Goal: Task Accomplishment & Management: Complete application form

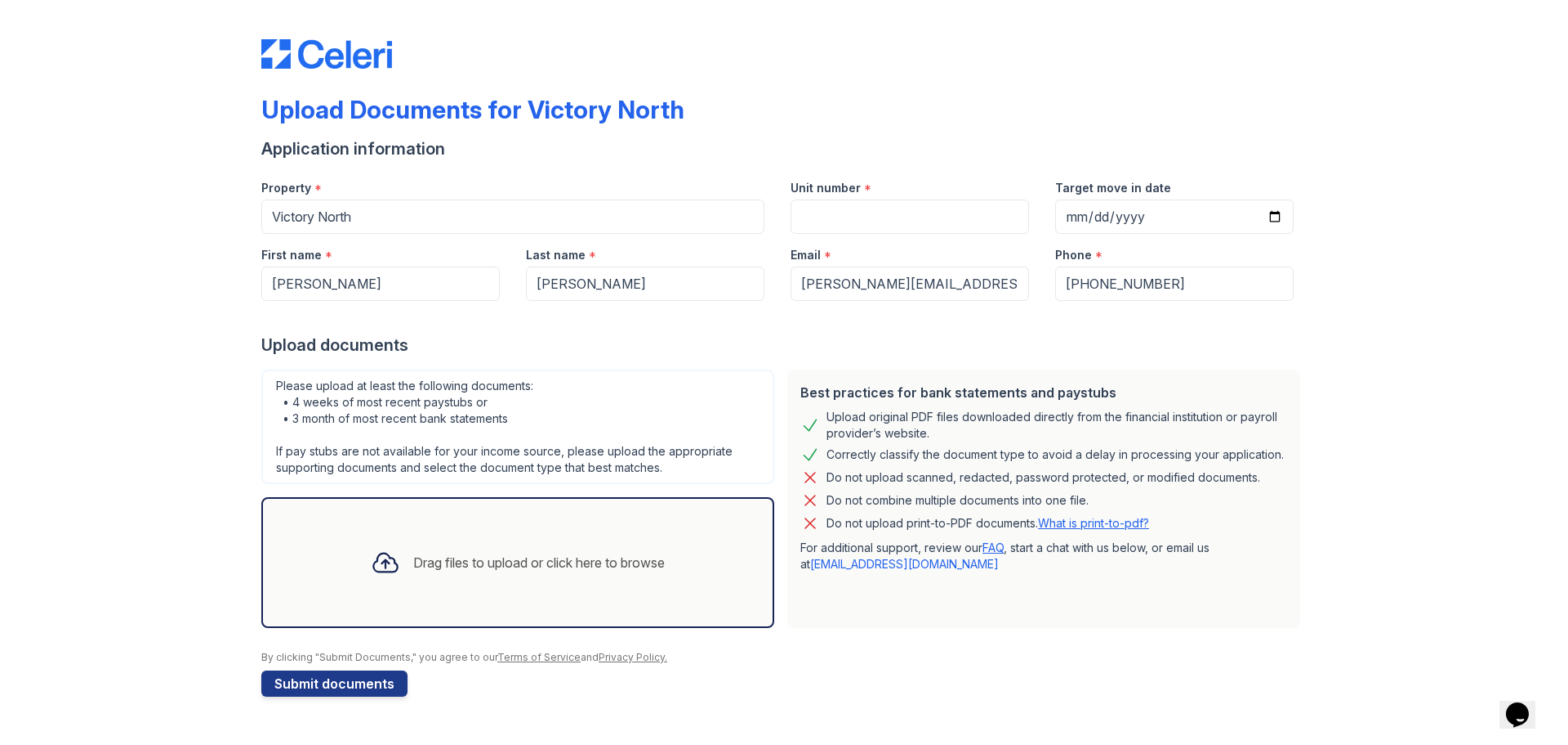
click at [453, 565] on div "Drag files to upload or click here to browse" at bounding box center [539, 562] width 252 height 19
click at [379, 561] on icon at bounding box center [385, 562] width 29 height 29
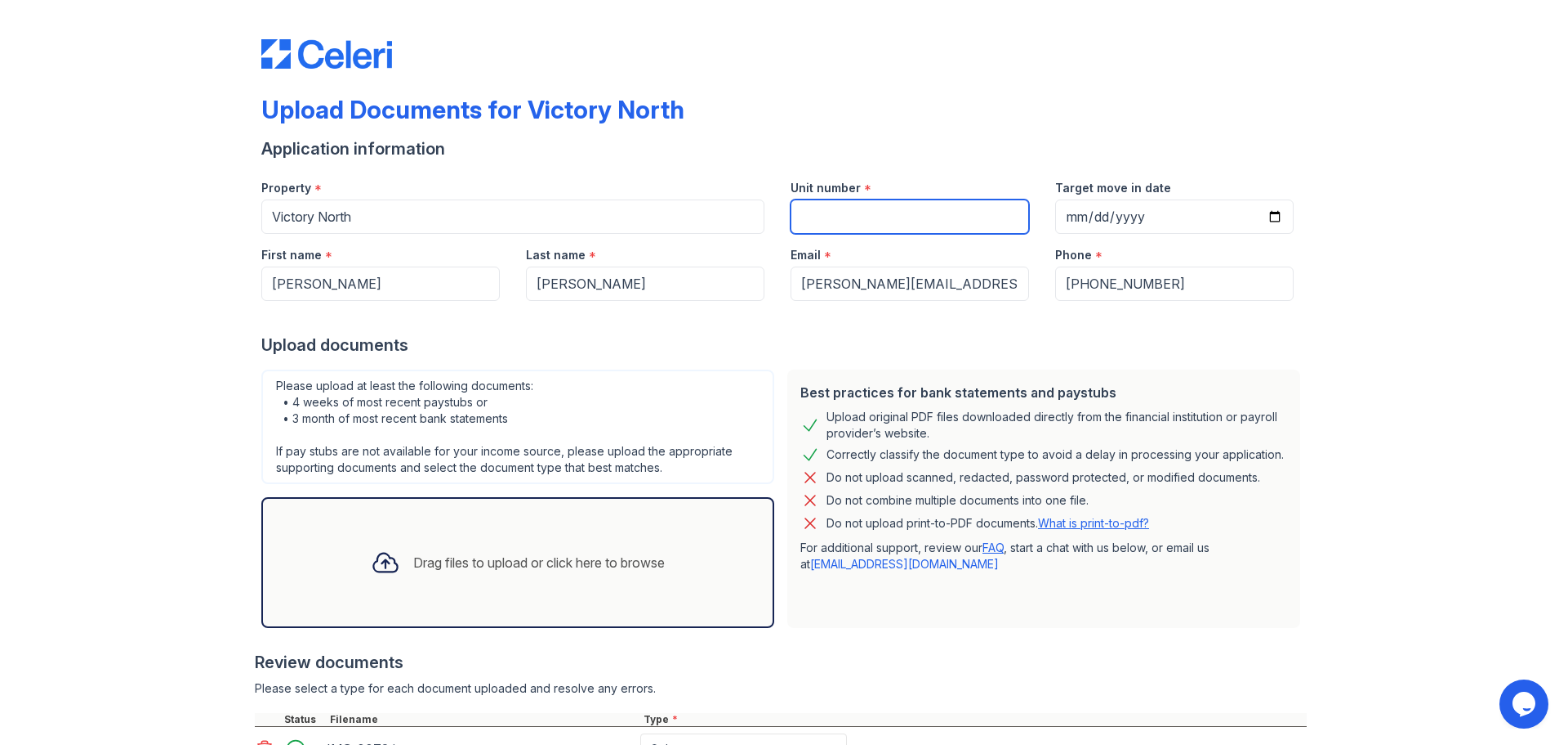
click at [839, 209] on input "Unit number" at bounding box center [910, 216] width 238 height 34
type input "4117"
click at [900, 157] on div "Application information" at bounding box center [784, 148] width 1046 height 23
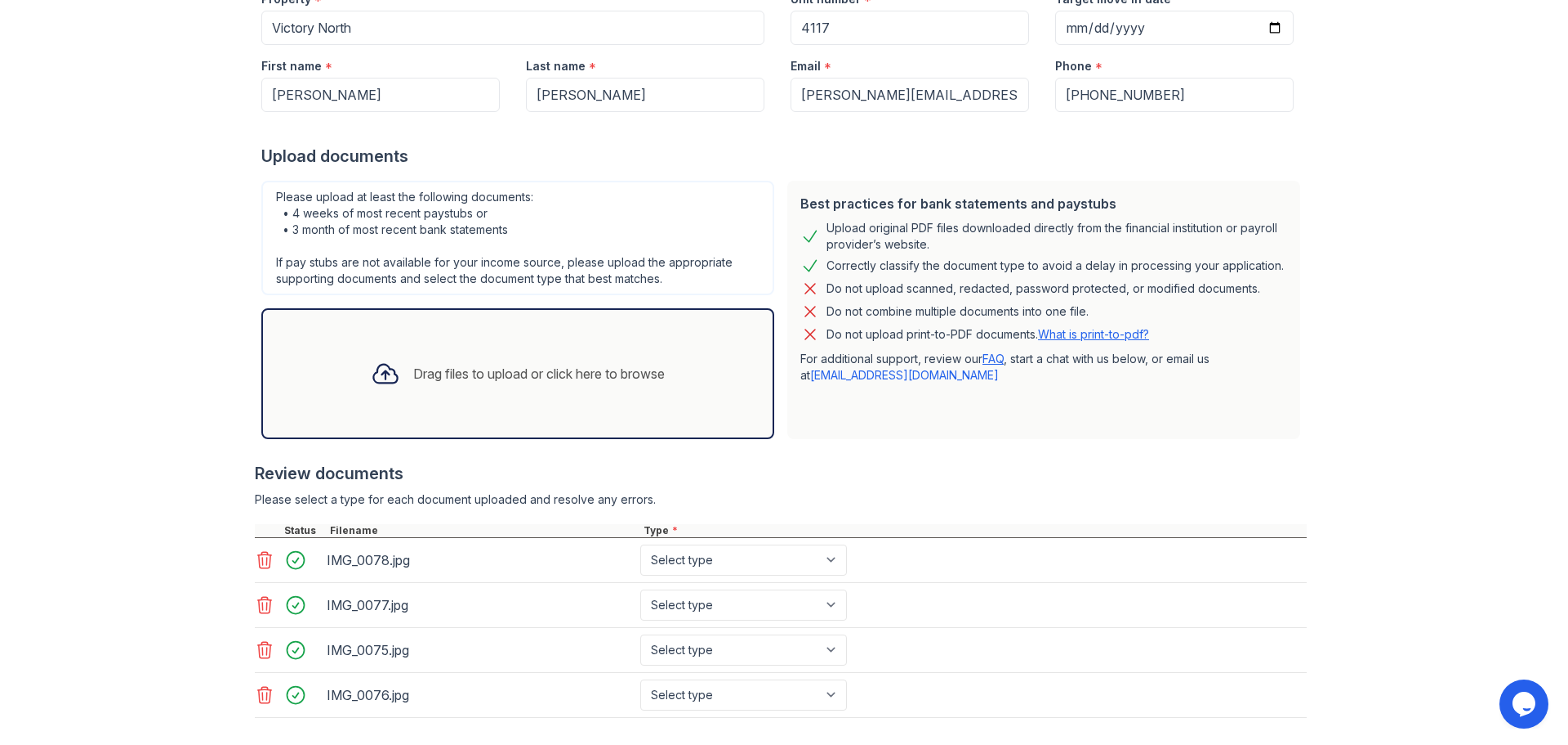
scroll to position [273, 0]
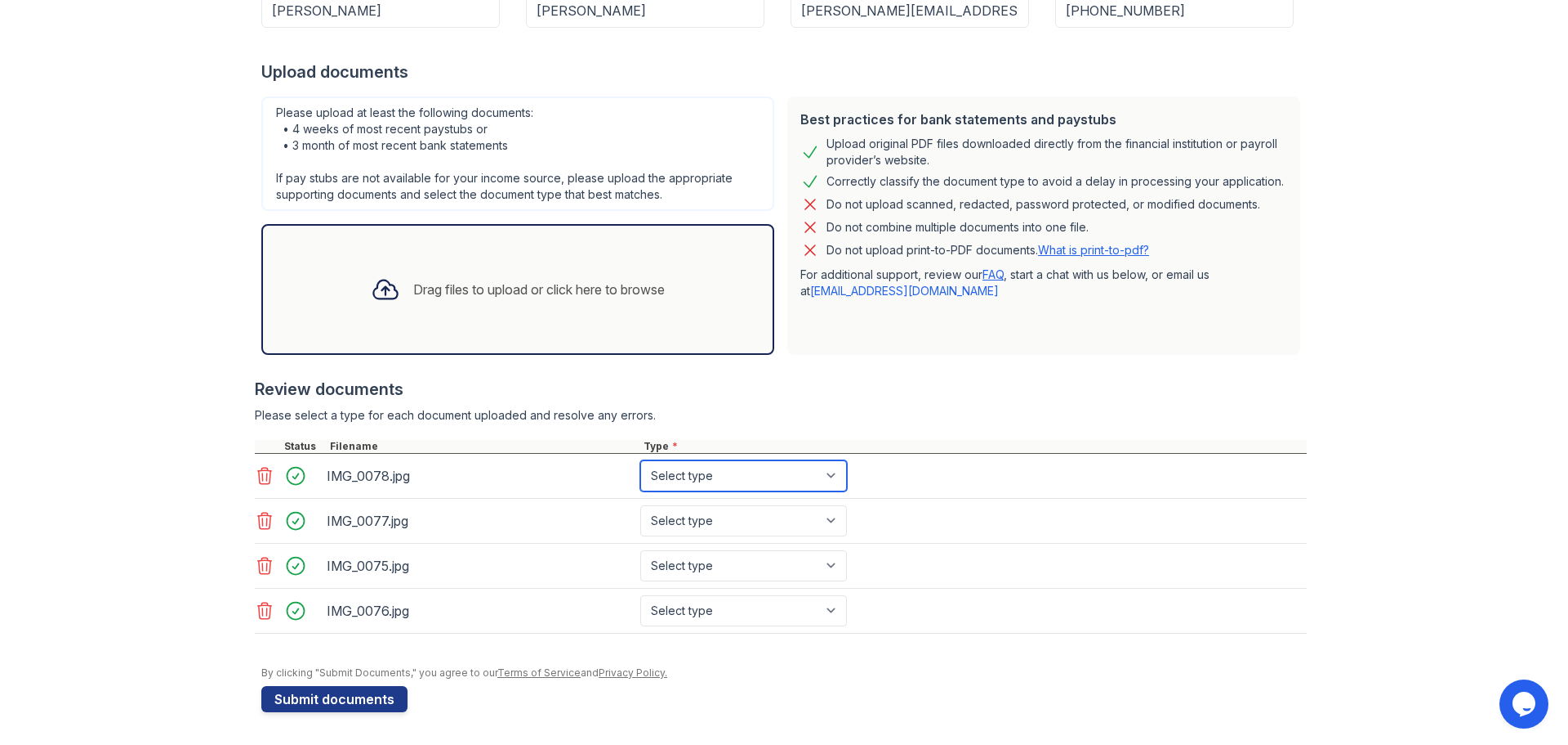
click at [734, 472] on select "Select type Paystub Bank Statement Offer Letter Tax Documents Benefit Award Let…" at bounding box center [744, 475] width 206 height 31
select select "paystub"
click at [640, 460] on select "Select type Paystub Bank Statement Offer Letter Tax Documents Benefit Award Let…" at bounding box center [744, 475] width 206 height 31
click at [747, 510] on select "Select type Paystub Bank Statement Offer Letter Tax Documents Benefit Award Let…" at bounding box center [744, 520] width 206 height 31
select select "paystub"
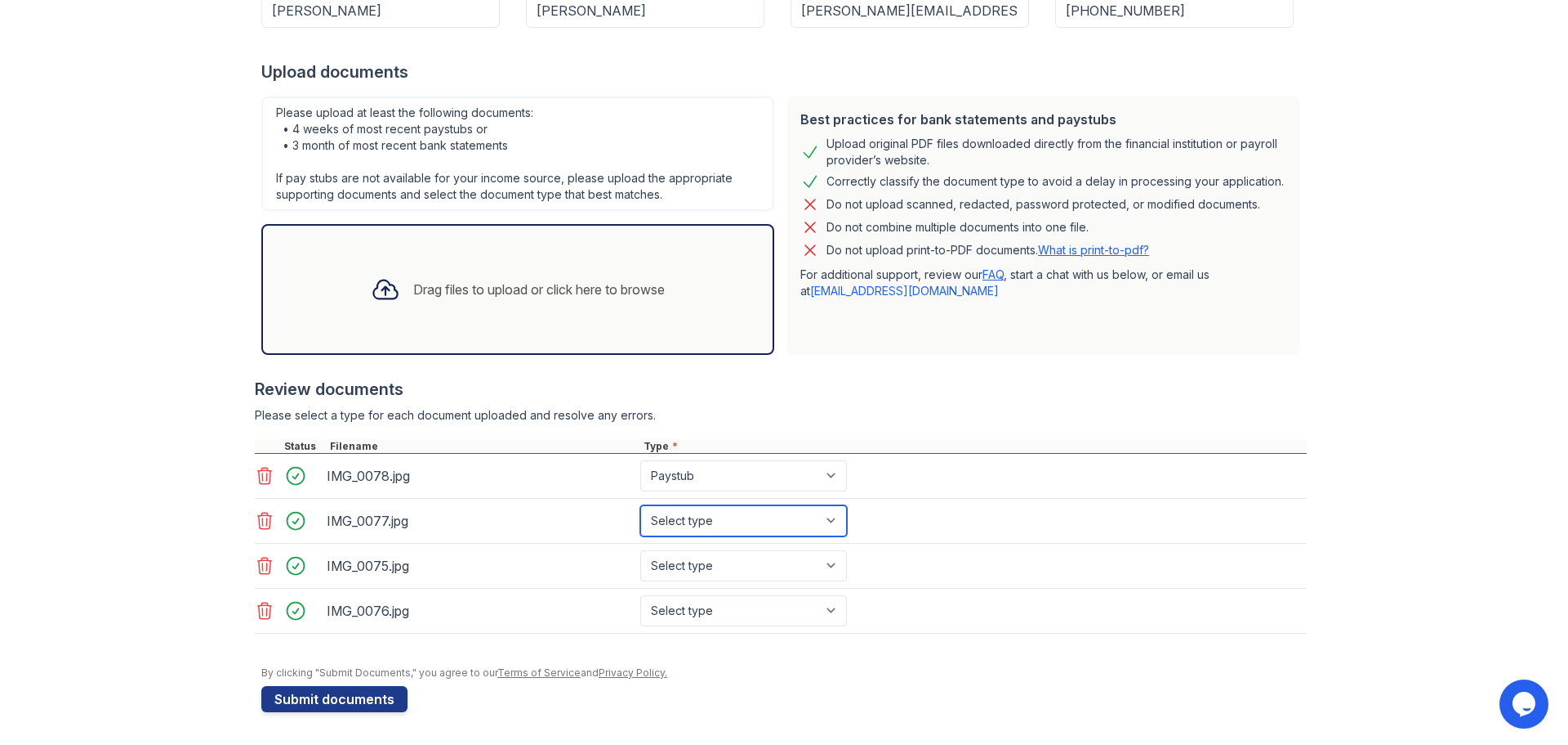
click at [640, 505] on select "Select type Paystub Bank Statement Offer Letter Tax Documents Benefit Award Let…" at bounding box center [744, 520] width 206 height 31
click at [729, 563] on select "Select type Paystub Bank Statement Offer Letter Tax Documents Benefit Award Let…" at bounding box center [744, 565] width 206 height 31
select select "paystub"
click at [640, 550] on select "Select type Paystub Bank Statement Offer Letter Tax Documents Benefit Award Let…" at bounding box center [744, 565] width 206 height 31
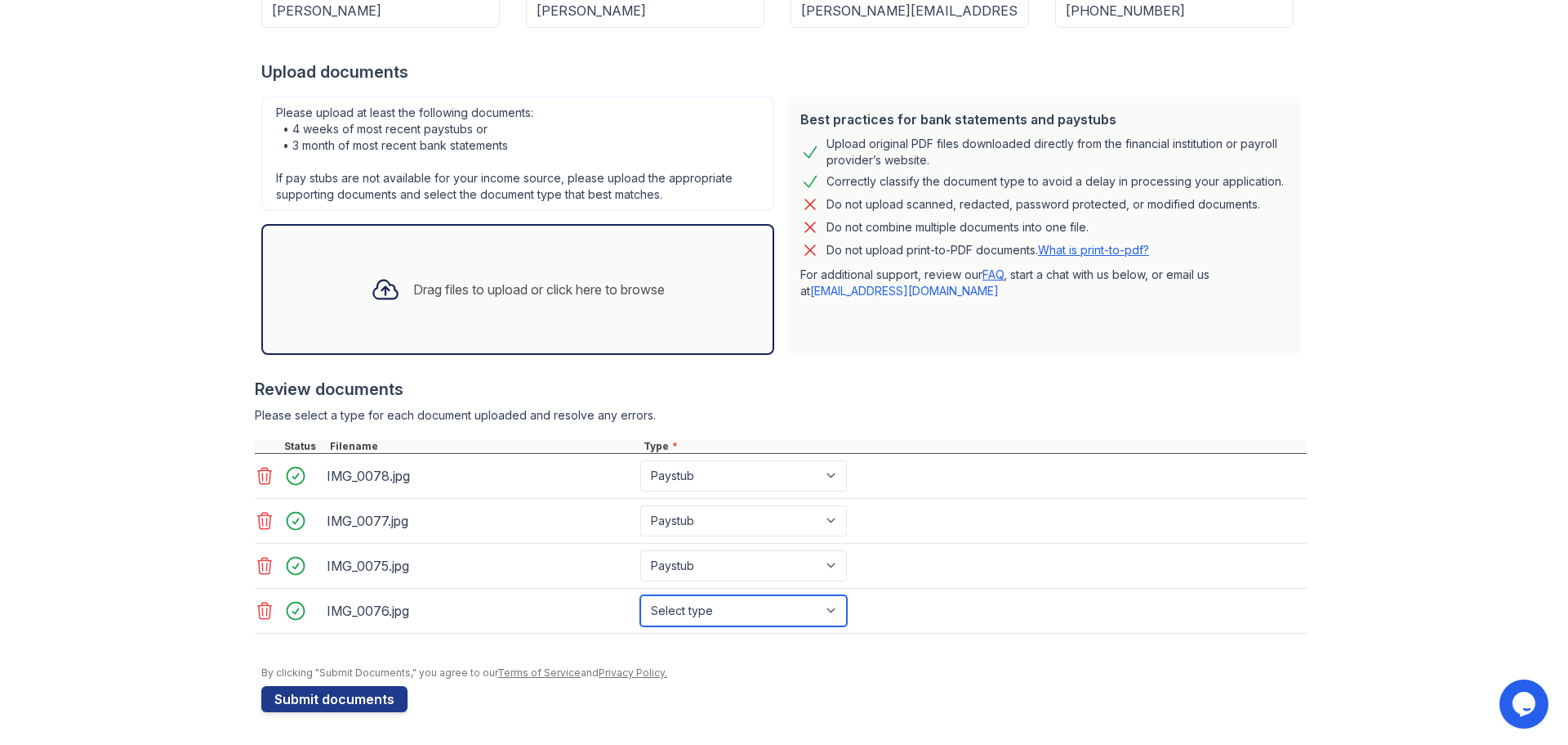
drag, startPoint x: 714, startPoint y: 614, endPoint x: 710, endPoint y: 595, distance: 19.4
click at [714, 614] on select "Select type Paystub Bank Statement Offer Letter Tax Documents Benefit Award Let…" at bounding box center [744, 610] width 206 height 31
select select "paystub"
click at [640, 595] on select "Select type Paystub Bank Statement Offer Letter Tax Documents Benefit Award Let…" at bounding box center [744, 610] width 206 height 31
click at [708, 670] on div "By clicking "Submit Documents," you agree to our Terms of Service and Privacy P…" at bounding box center [784, 673] width 1046 height 13
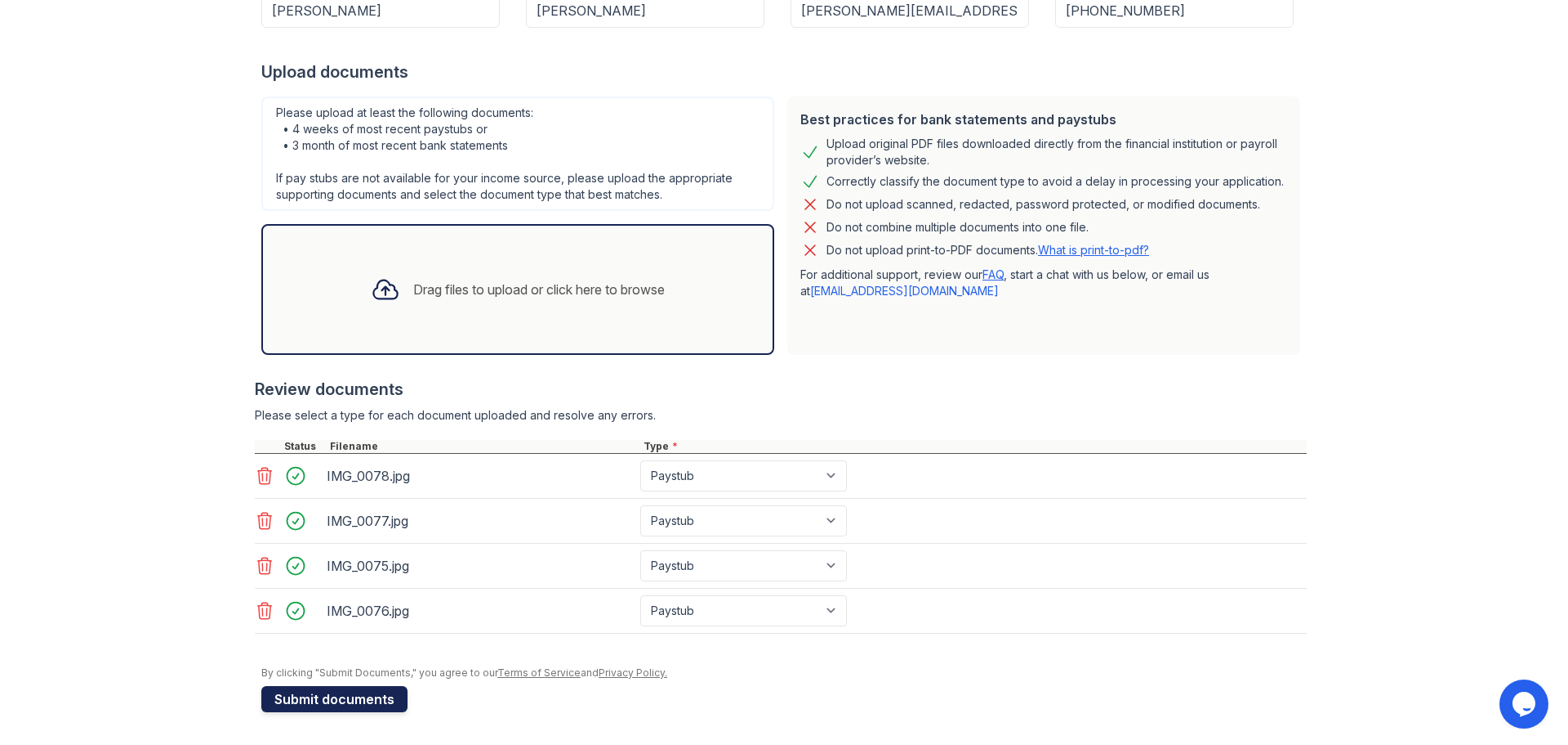
click at [376, 697] on button "Submit documents" at bounding box center [334, 698] width 146 height 26
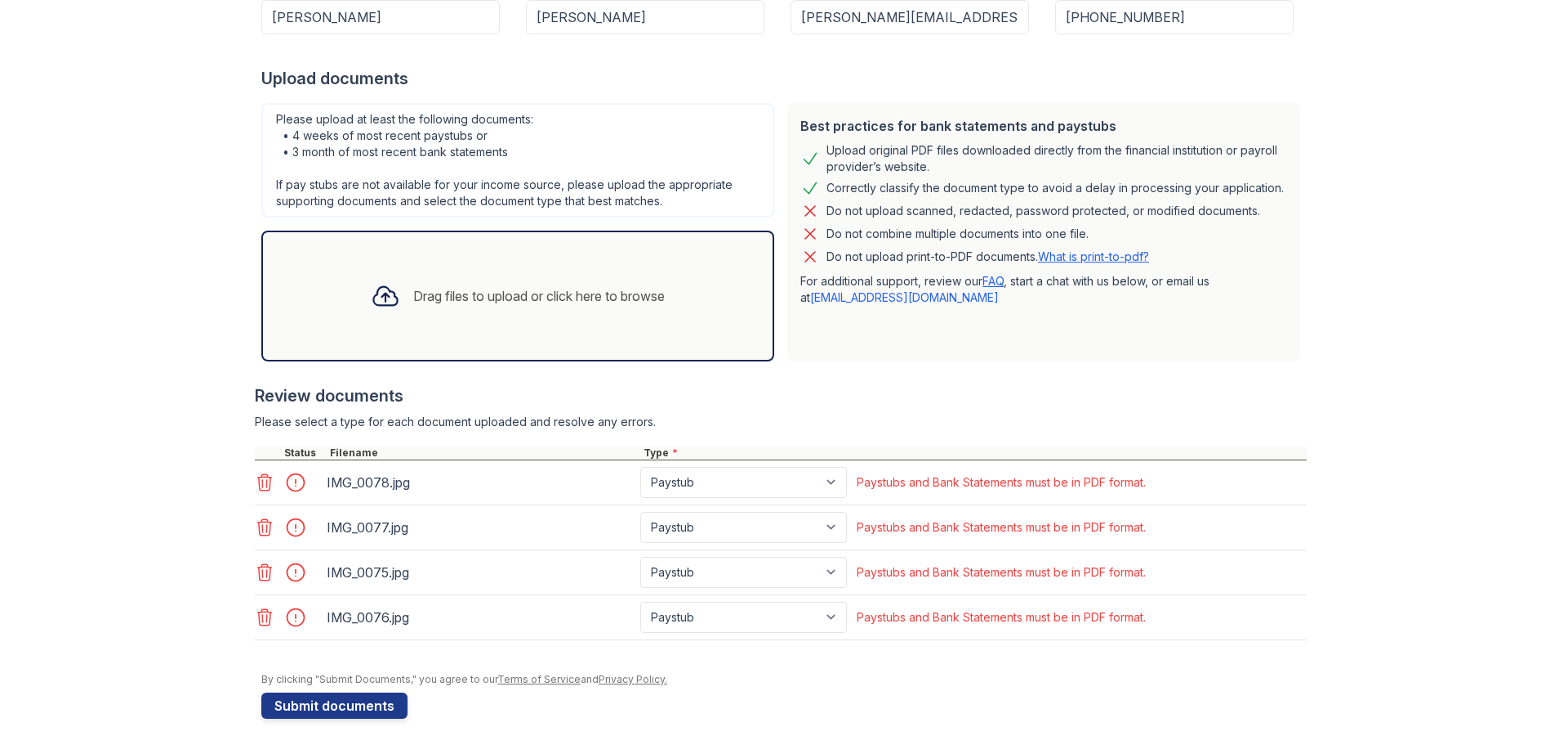
scroll to position [319, 0]
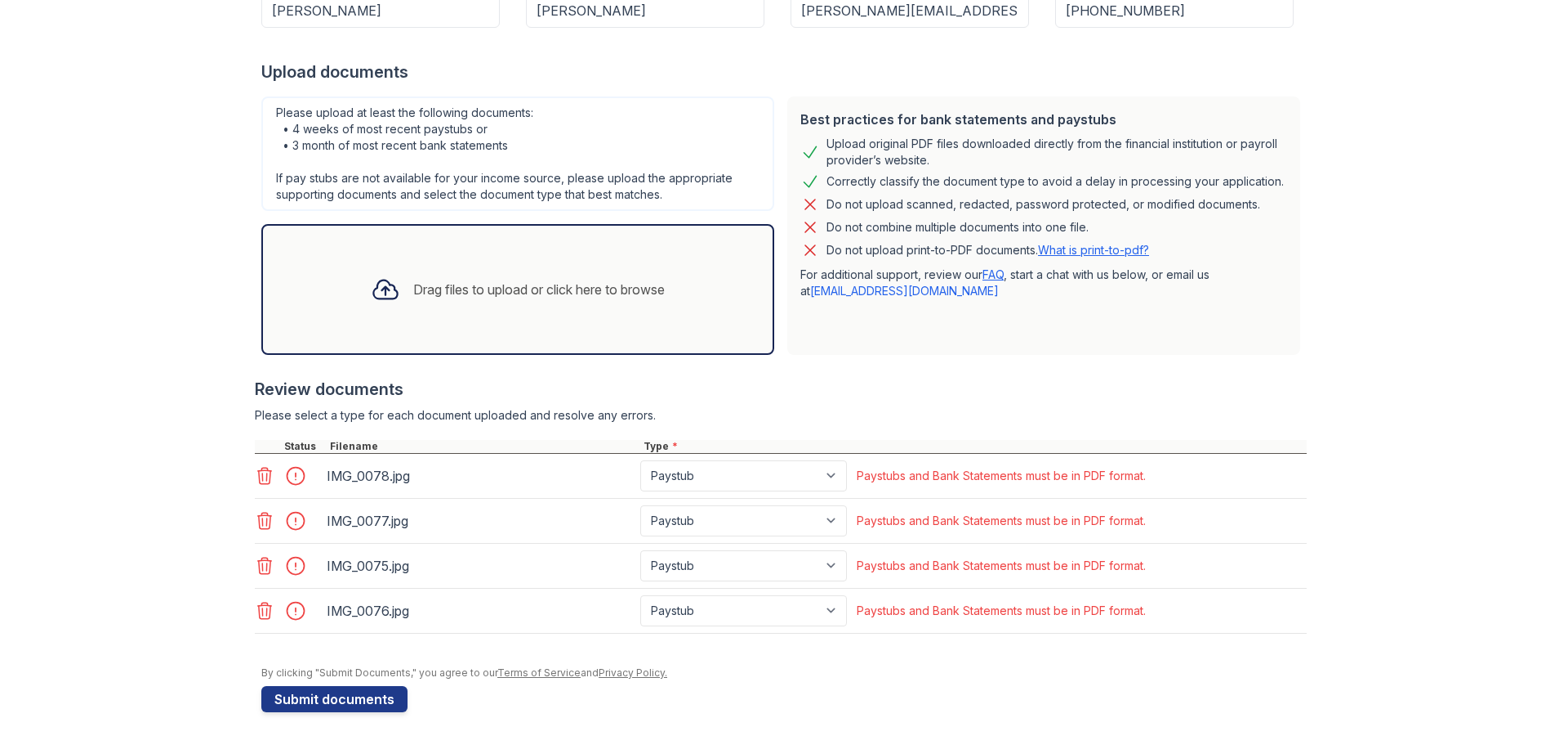
click at [259, 473] on icon at bounding box center [264, 475] width 19 height 19
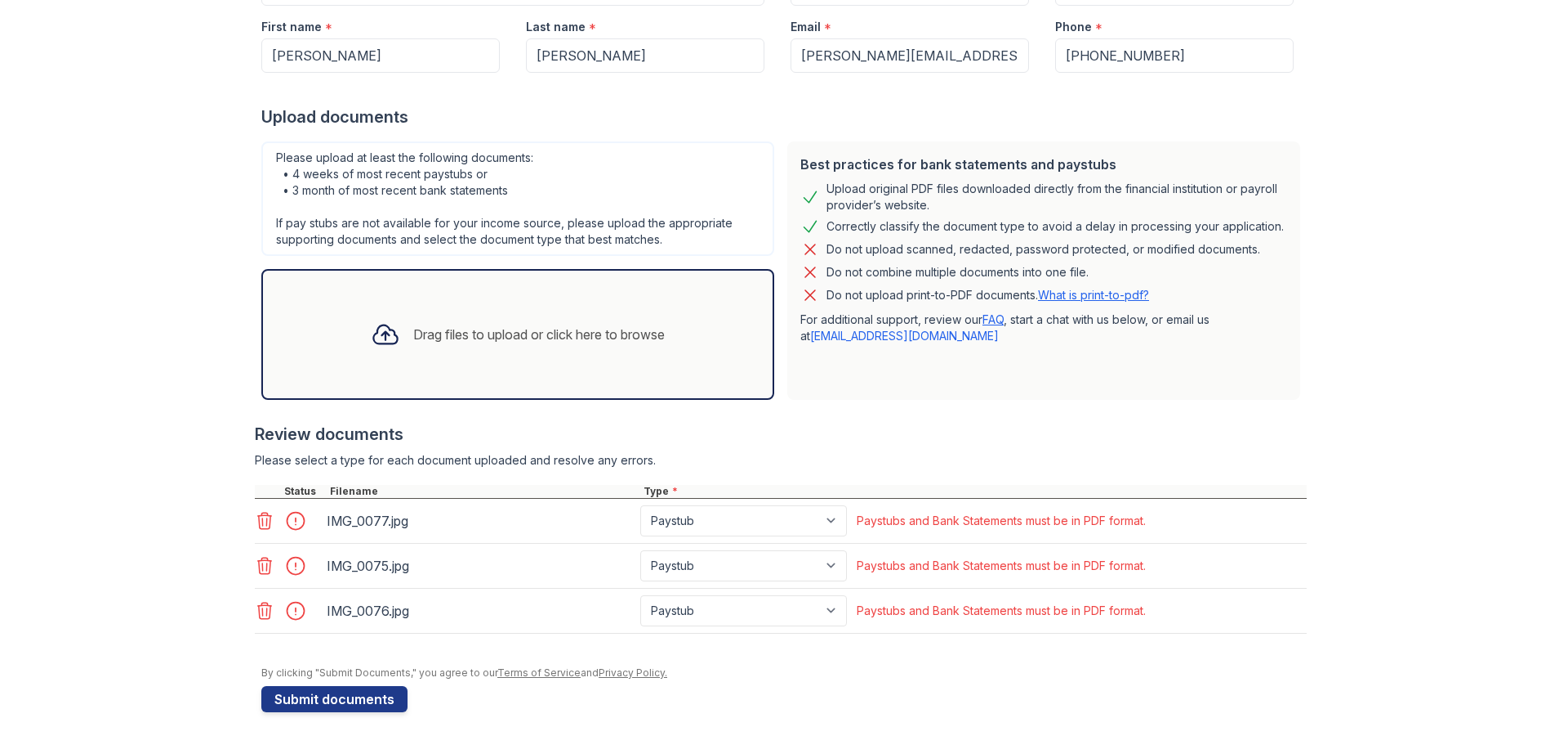
click at [260, 528] on icon at bounding box center [265, 520] width 14 height 16
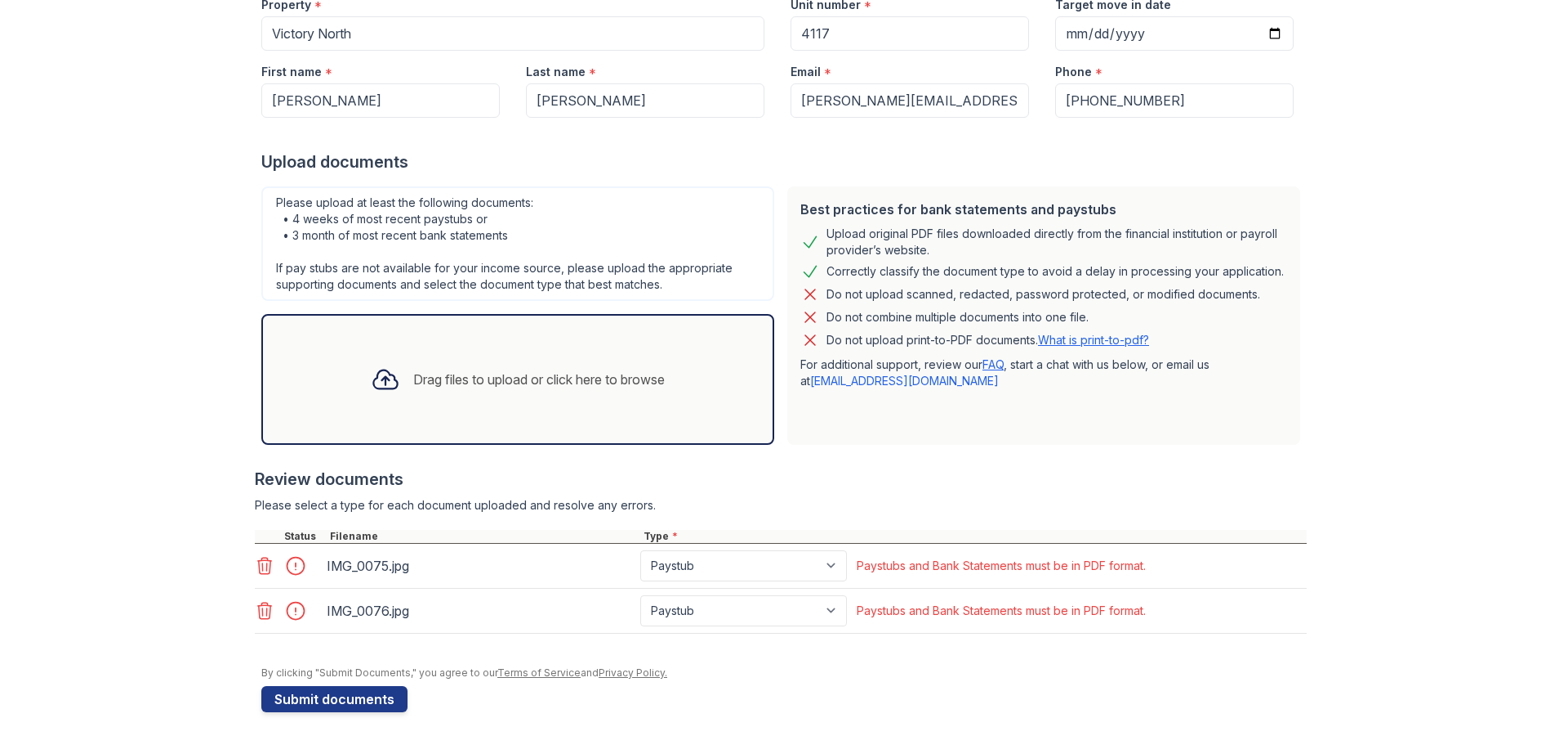
click at [256, 565] on icon at bounding box center [264, 565] width 19 height 19
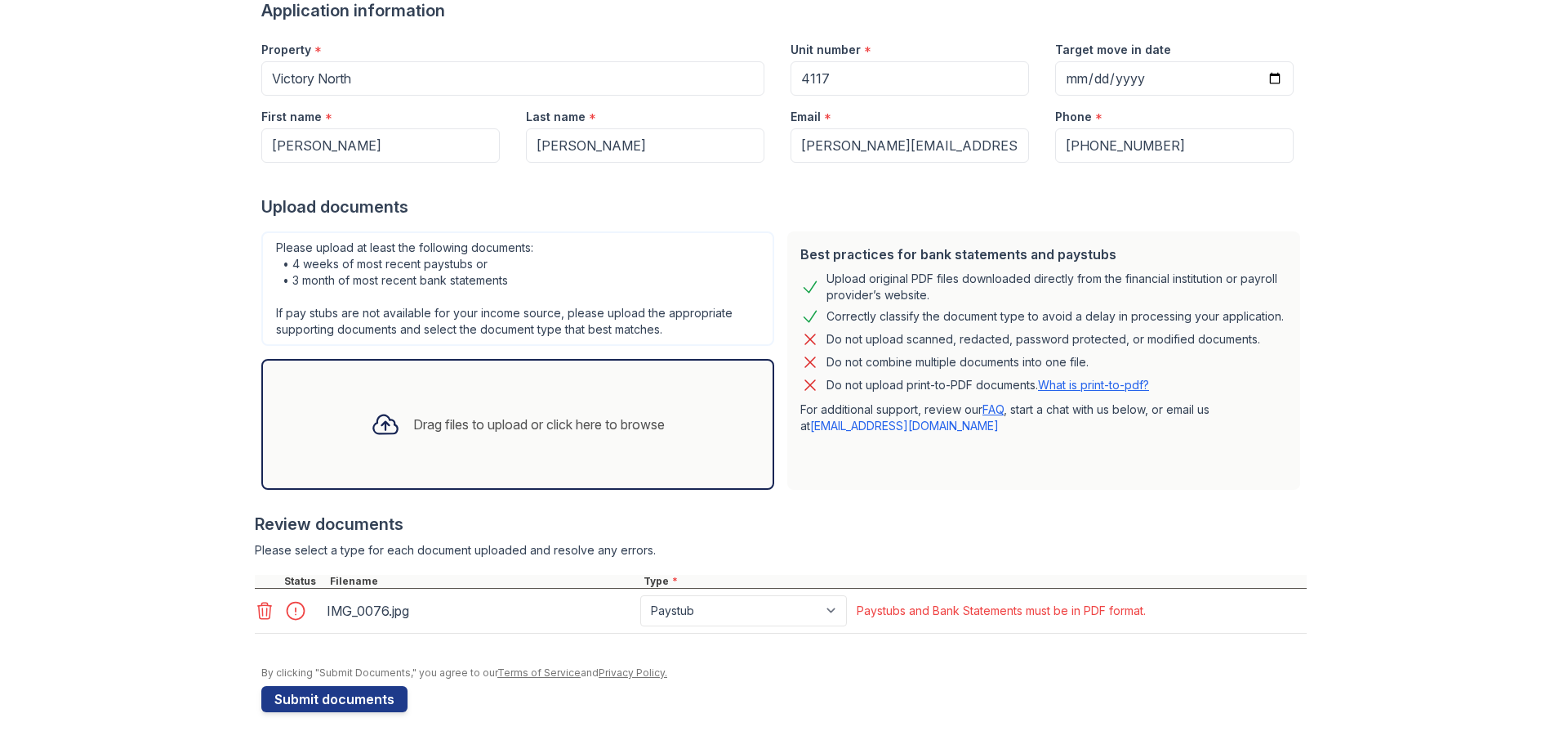
click at [258, 616] on icon at bounding box center [264, 610] width 19 height 19
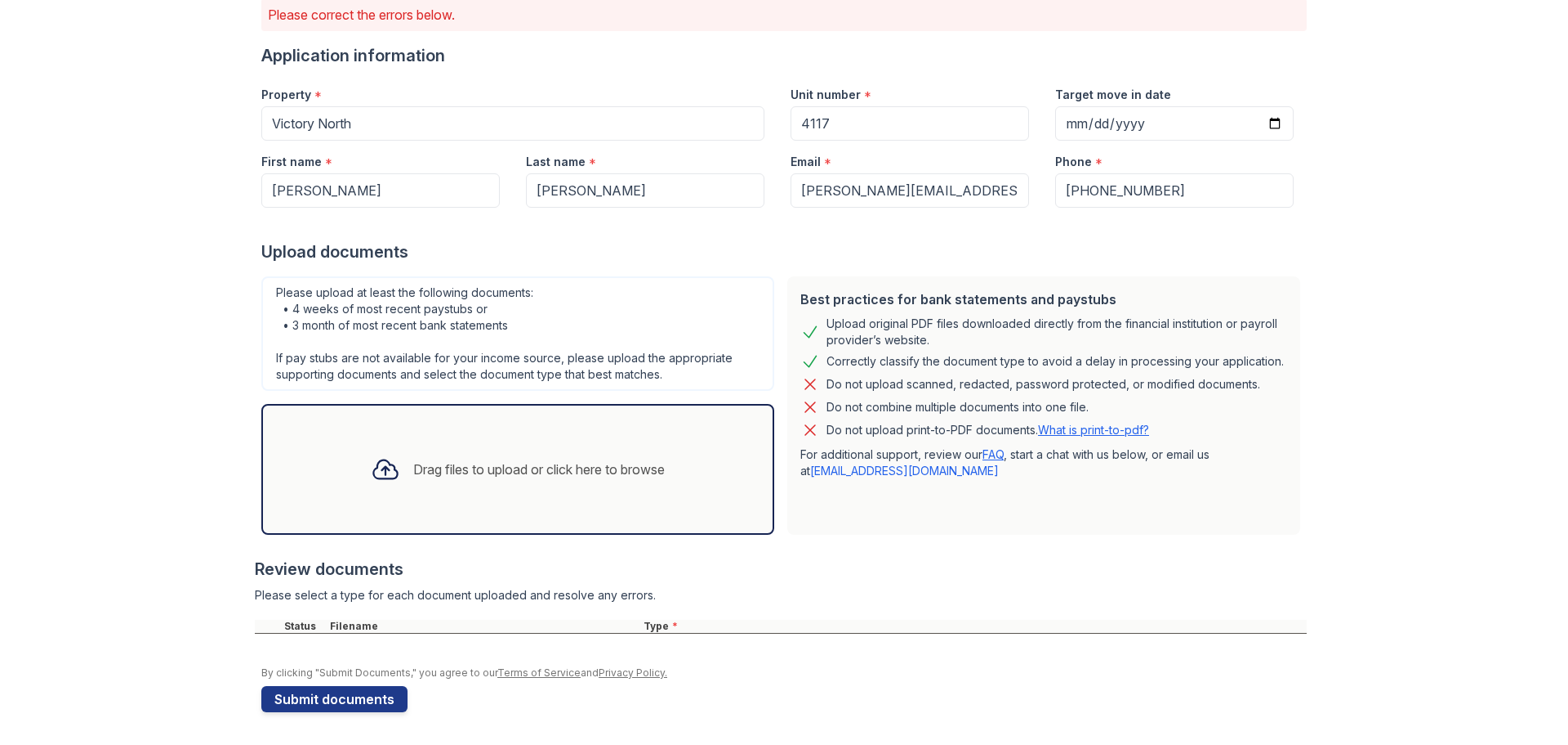
scroll to position [139, 0]
click at [413, 470] on div "Drag files to upload or click here to browse" at bounding box center [539, 469] width 252 height 19
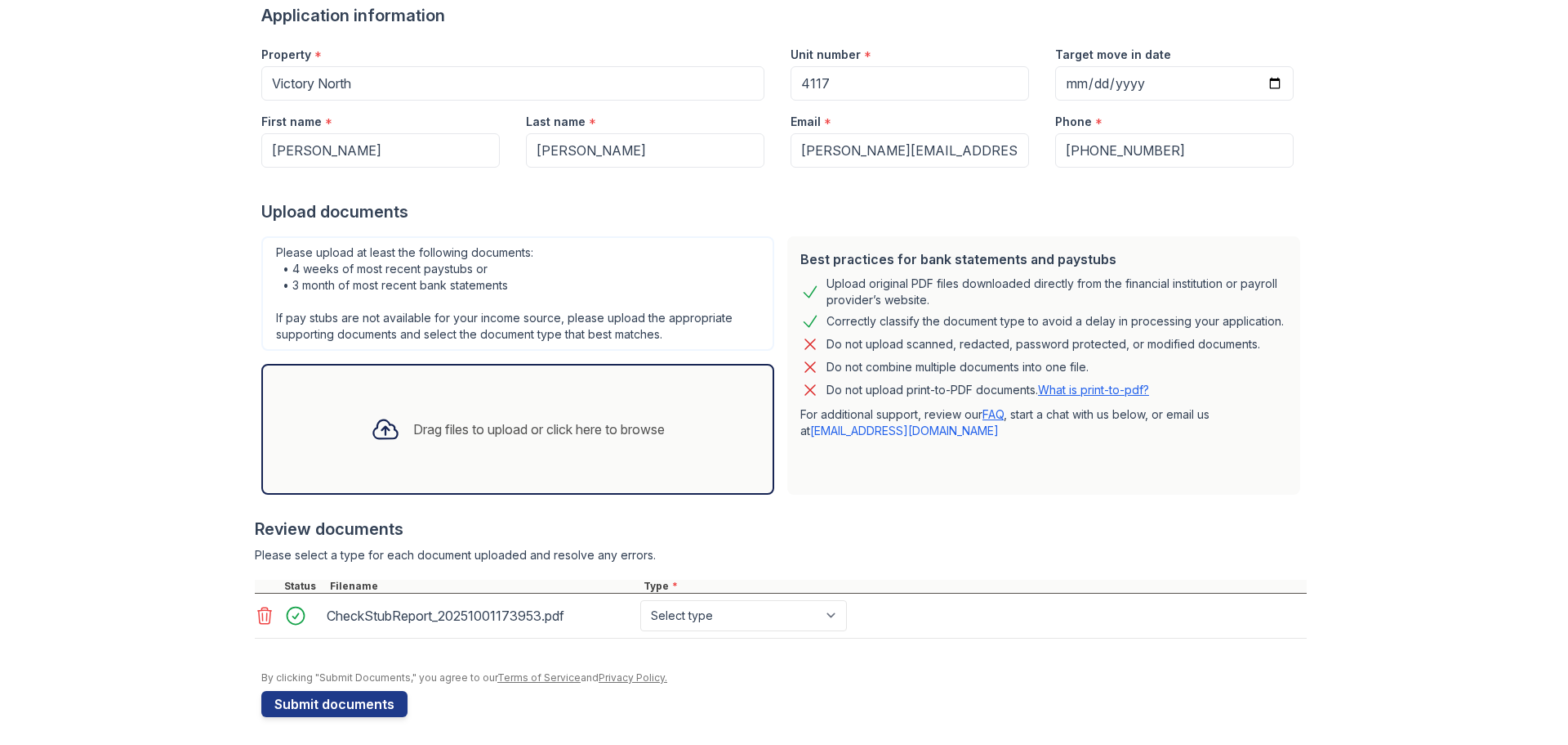
scroll to position [184, 0]
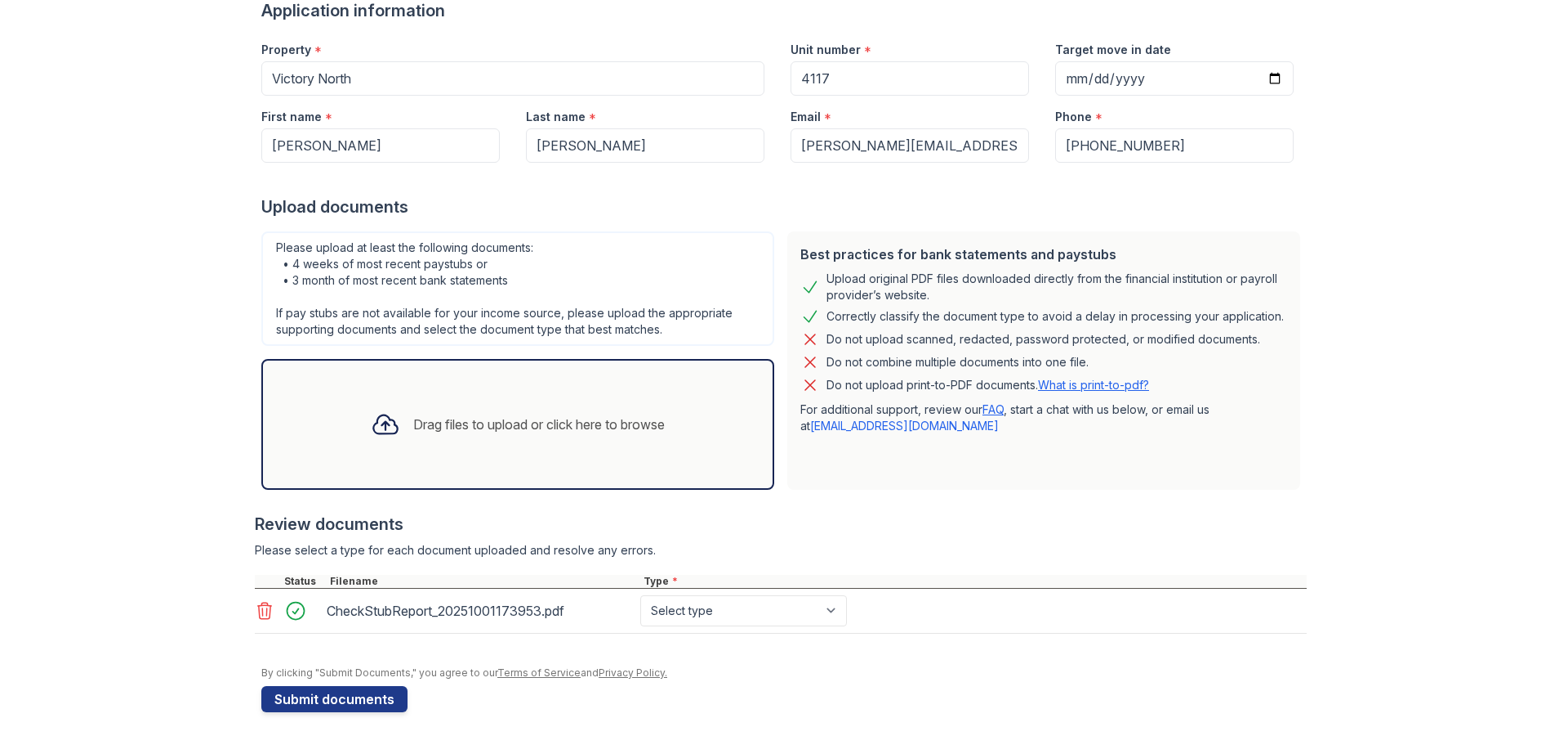
click at [378, 422] on icon at bounding box center [385, 424] width 29 height 29
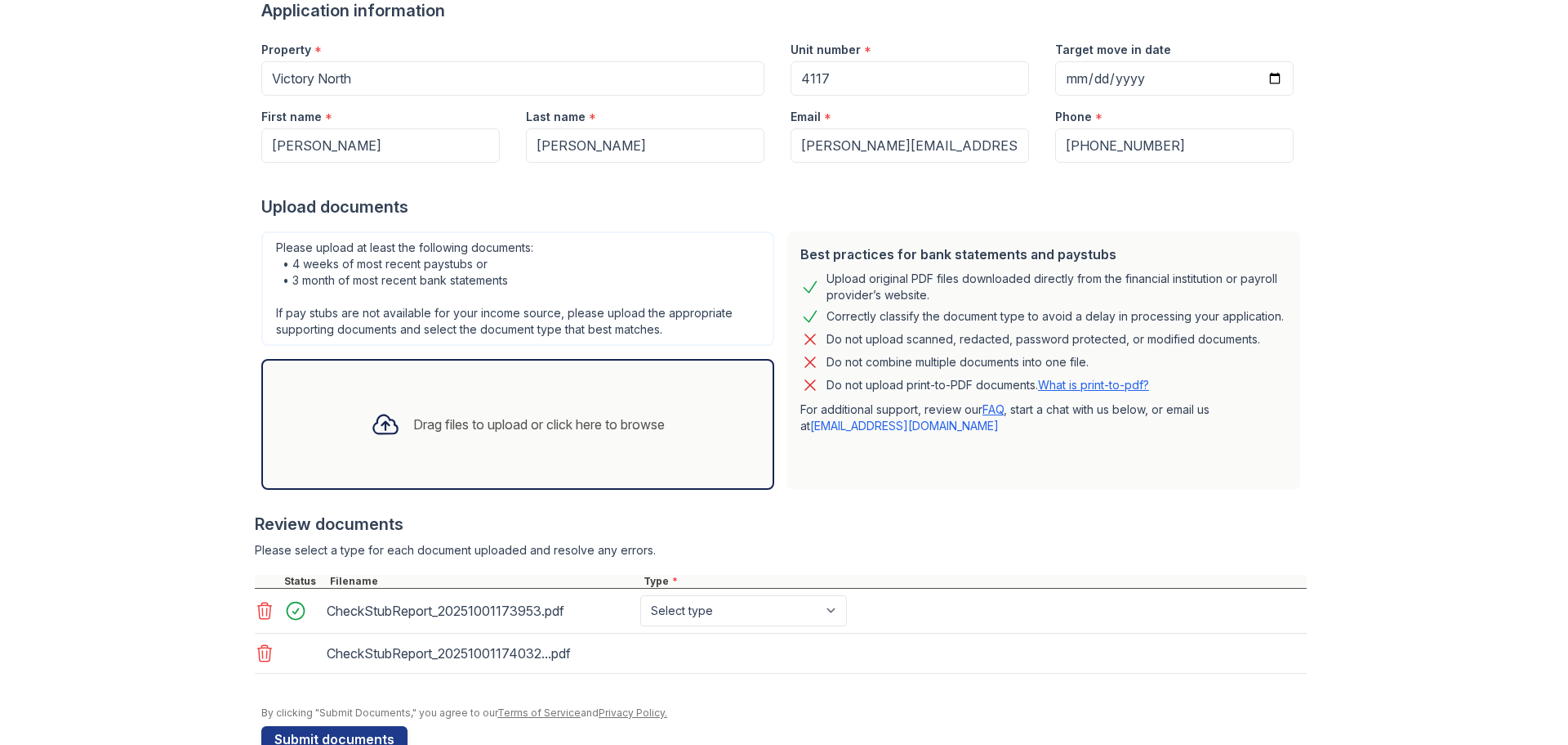
click at [376, 422] on icon at bounding box center [385, 424] width 24 height 18
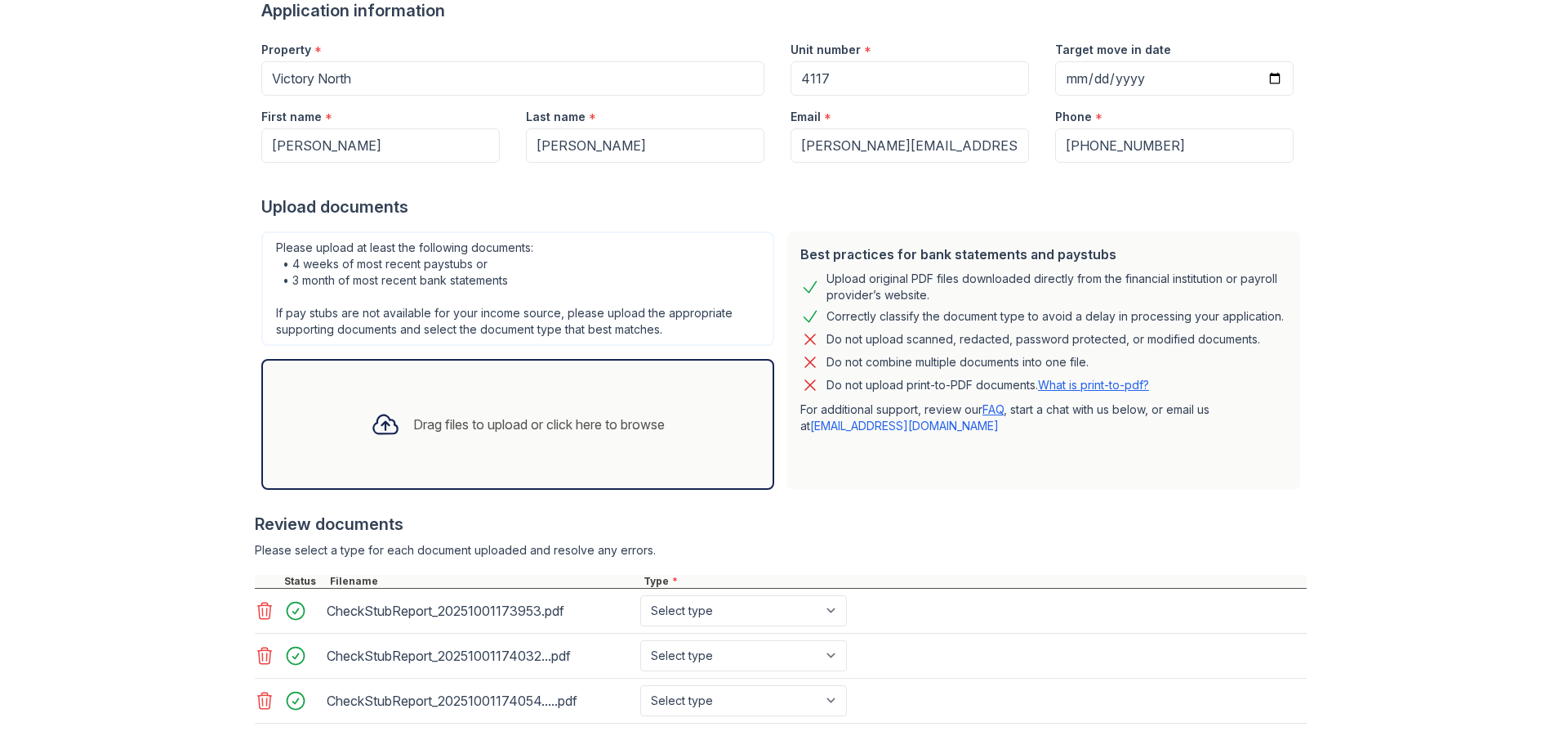
click at [374, 426] on icon at bounding box center [385, 424] width 24 height 18
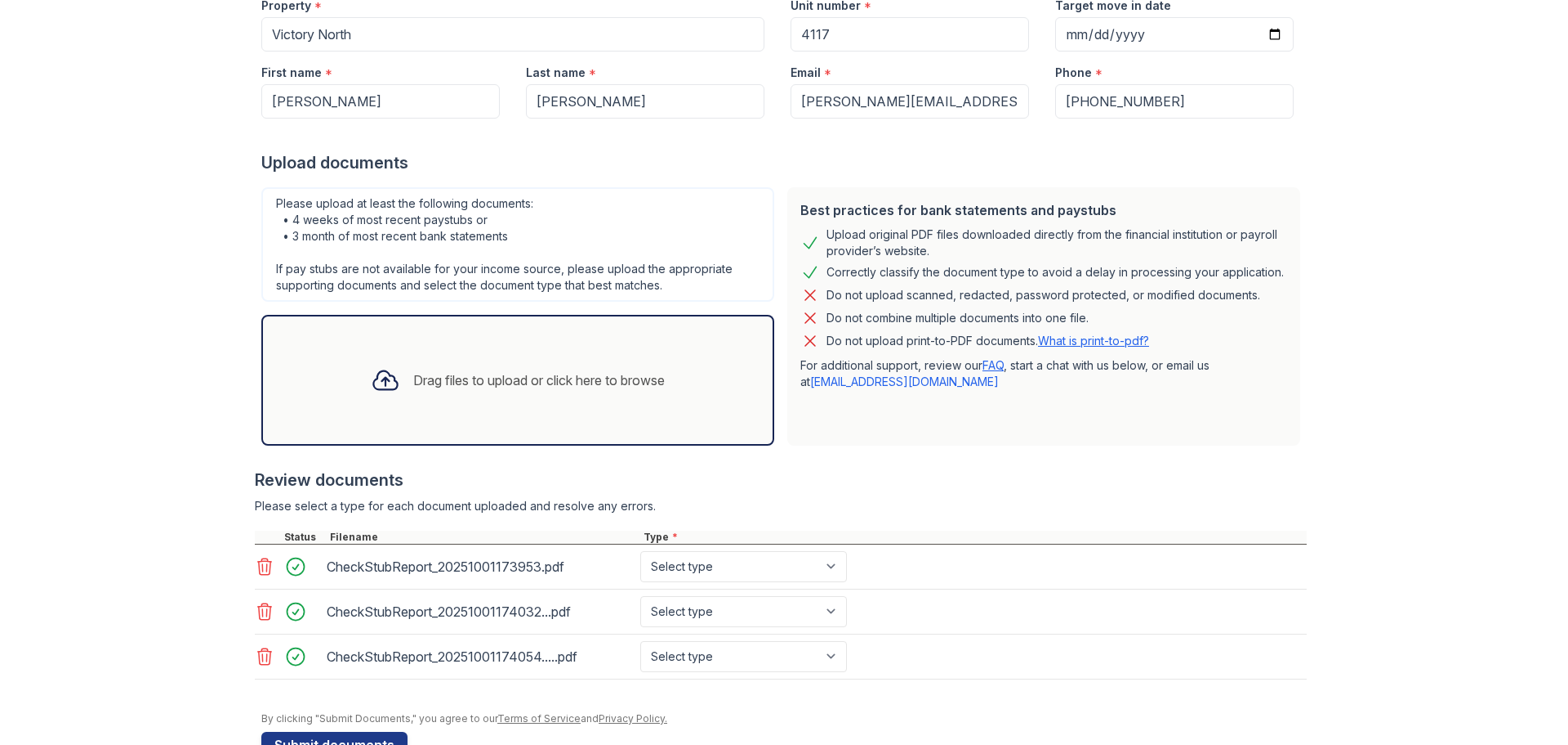
scroll to position [274, 0]
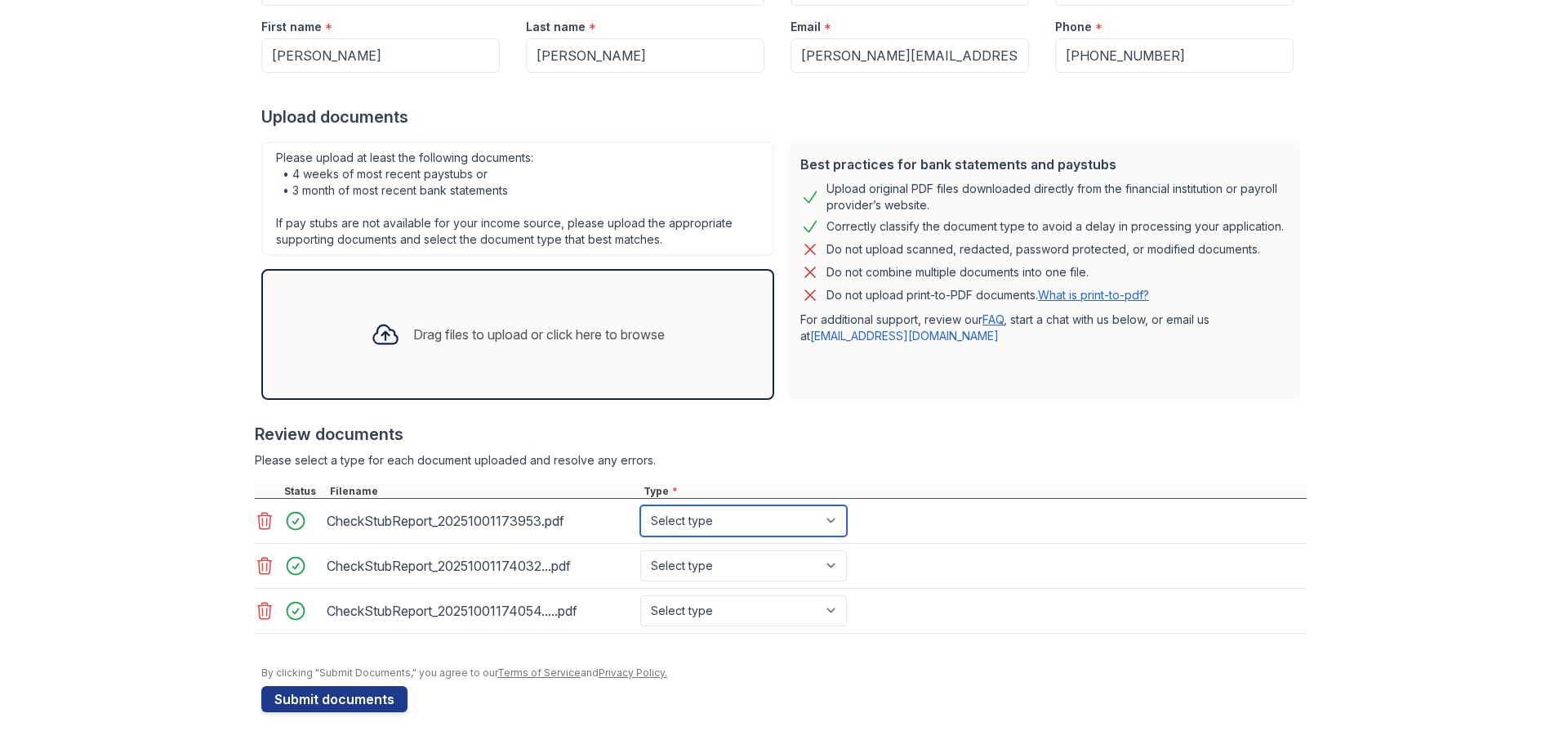
click at [811, 521] on select "Select type Paystub Bank Statement Offer Letter Tax Documents Benefit Award Let…" at bounding box center [744, 520] width 206 height 31
select select "paystub"
click at [640, 505] on select "Select type Paystub Bank Statement Offer Letter Tax Documents Benefit Award Let…" at bounding box center [744, 520] width 206 height 31
click at [777, 564] on select "Select type Paystub Bank Statement Offer Letter Tax Documents Benefit Award Let…" at bounding box center [744, 565] width 206 height 31
select select "paystub"
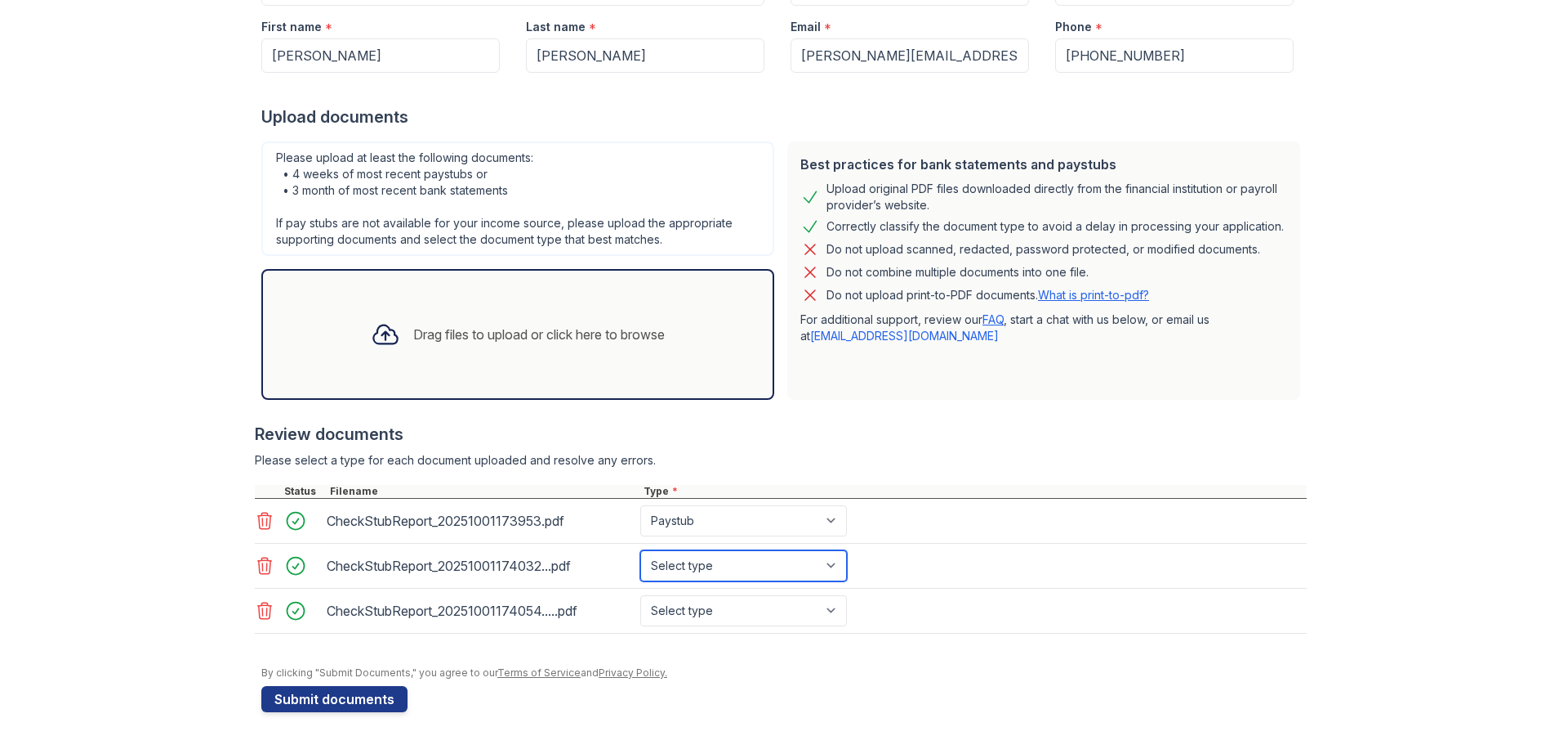
click at [640, 550] on select "Select type Paystub Bank Statement Offer Letter Tax Documents Benefit Award Let…" at bounding box center [744, 565] width 206 height 31
drag, startPoint x: 763, startPoint y: 615, endPoint x: 753, endPoint y: 595, distance: 22.4
click at [763, 615] on select "Select type Paystub Bank Statement Offer Letter Tax Documents Benefit Award Let…" at bounding box center [744, 610] width 206 height 31
select select "paystub"
click at [640, 595] on select "Select type Paystub Bank Statement Offer Letter Tax Documents Benefit Award Let…" at bounding box center [744, 610] width 206 height 31
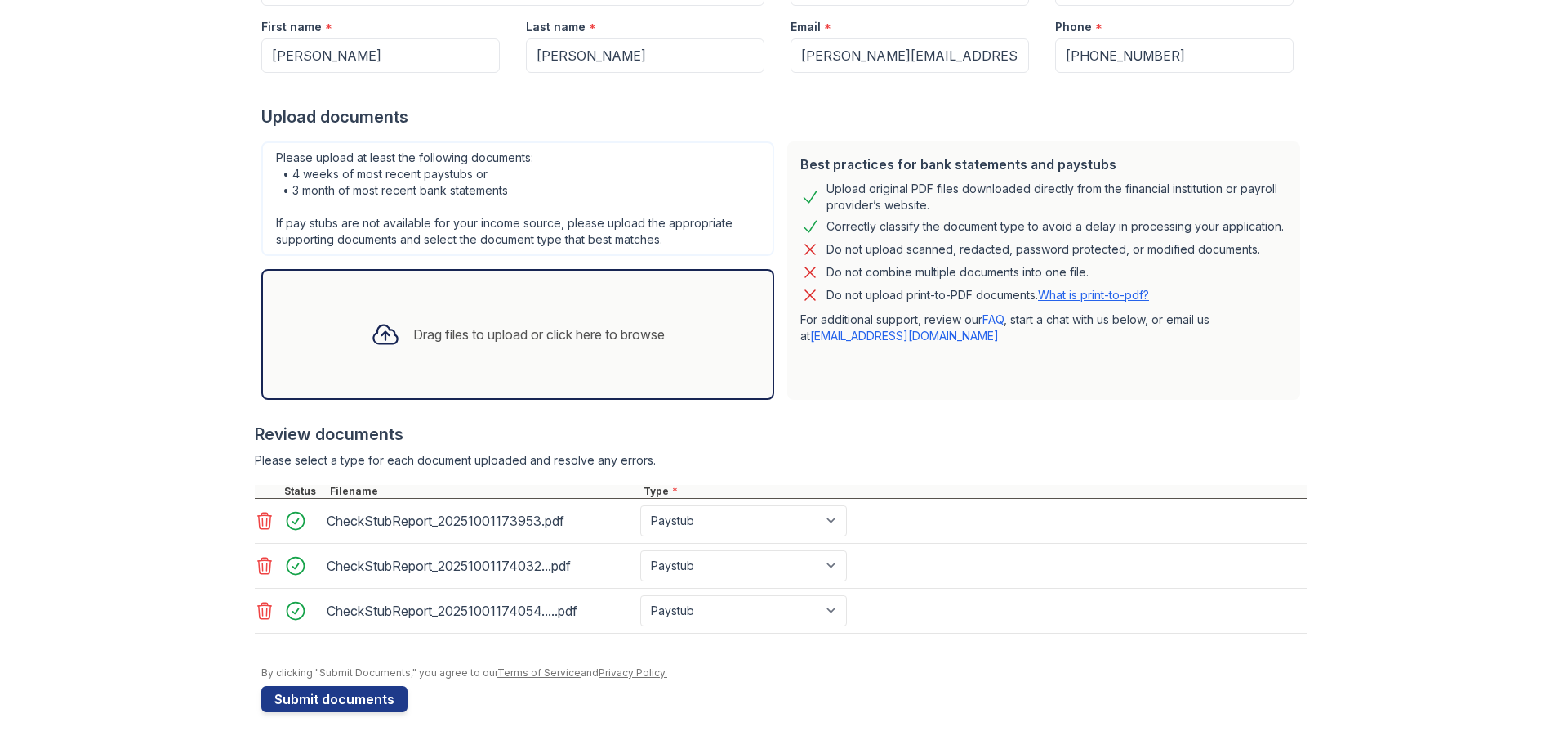
click at [71, 463] on div "Upload Documents for Victory North Please correct the errors below. Application…" at bounding box center [784, 235] width 1516 height 1019
click at [295, 707] on button "Submit documents" at bounding box center [334, 698] width 146 height 26
